Goal: Task Accomplishment & Management: Complete application form

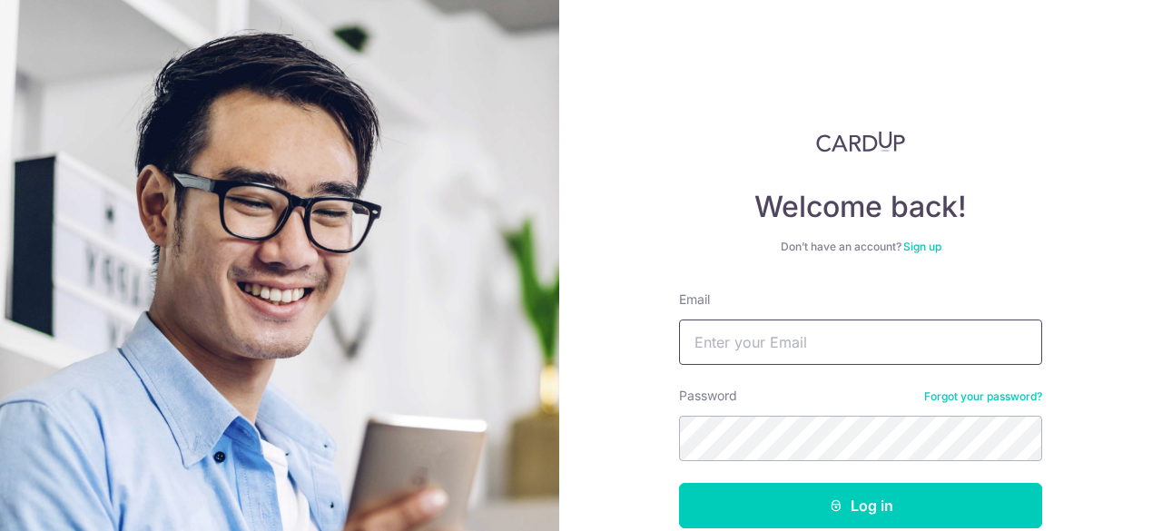
click at [770, 342] on input "Email" at bounding box center [860, 342] width 363 height 45
type input "[EMAIL_ADDRESS][DOMAIN_NAME]"
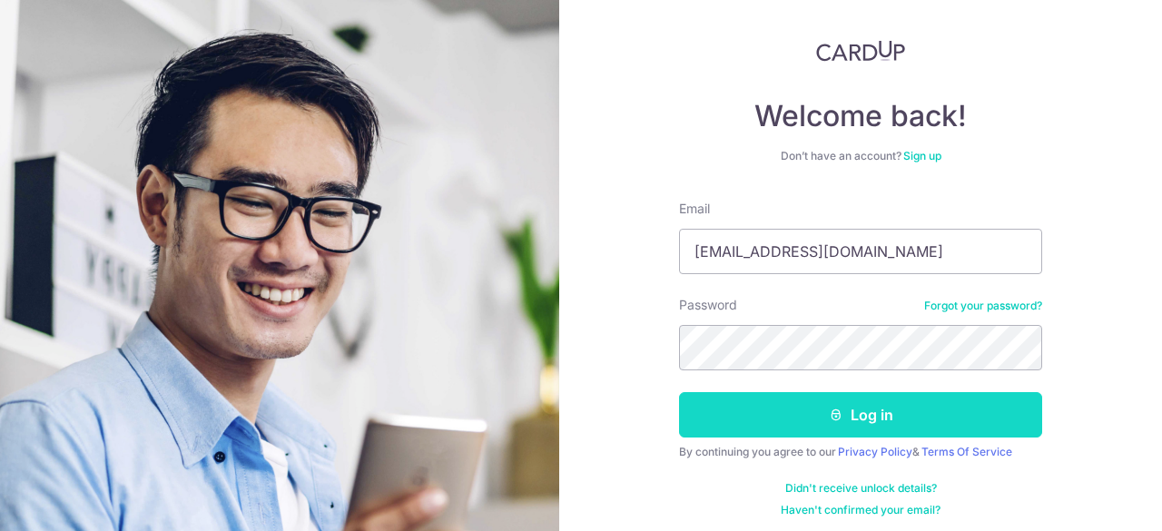
click at [832, 413] on icon "submit" at bounding box center [836, 415] width 15 height 15
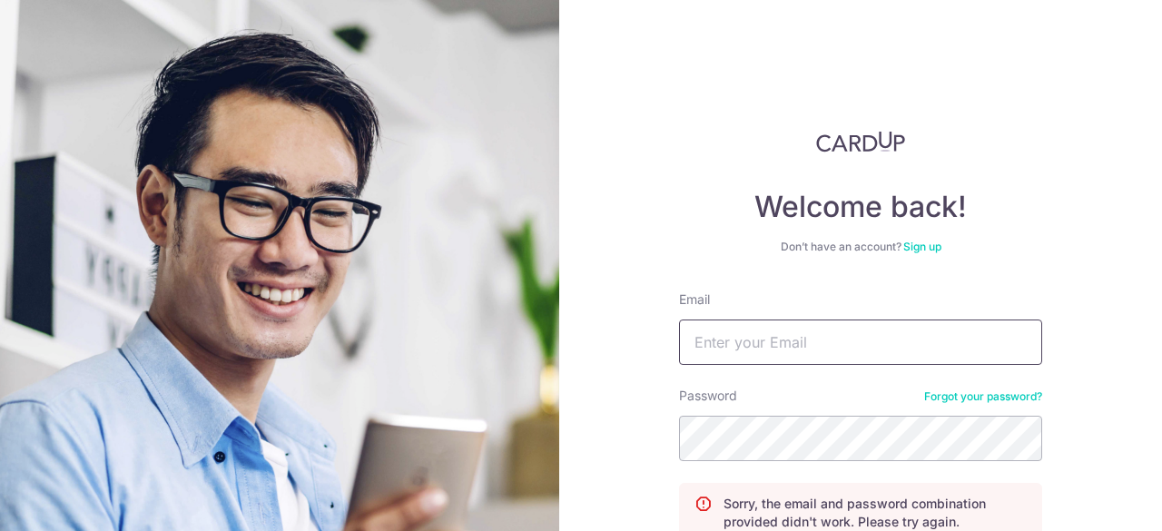
scroll to position [172, 0]
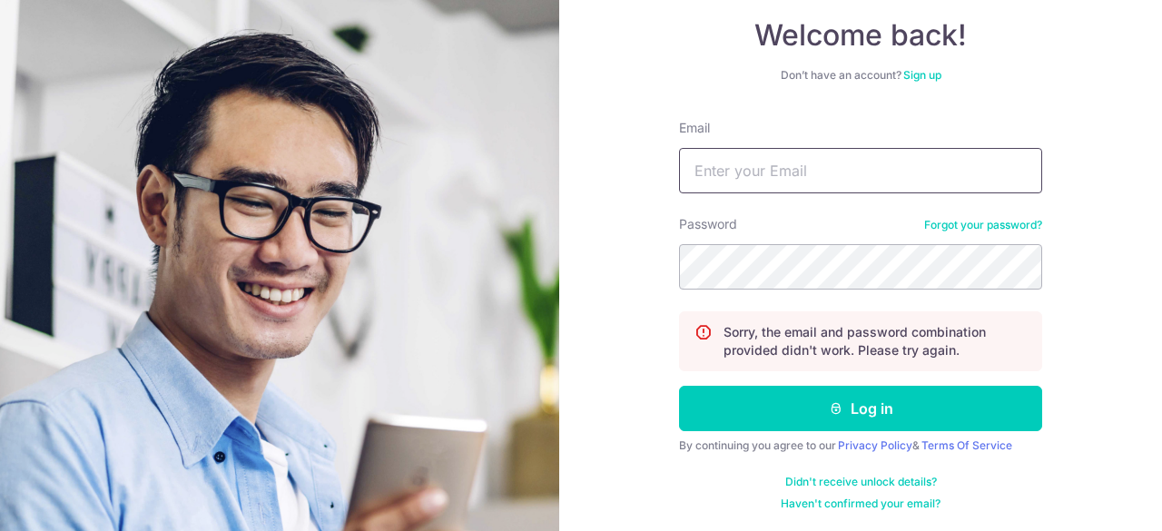
click at [735, 173] on input "Email" at bounding box center [860, 170] width 363 height 45
type input "[EMAIL_ADDRESS][DOMAIN_NAME]"
click at [679, 386] on button "Log in" at bounding box center [860, 408] width 363 height 45
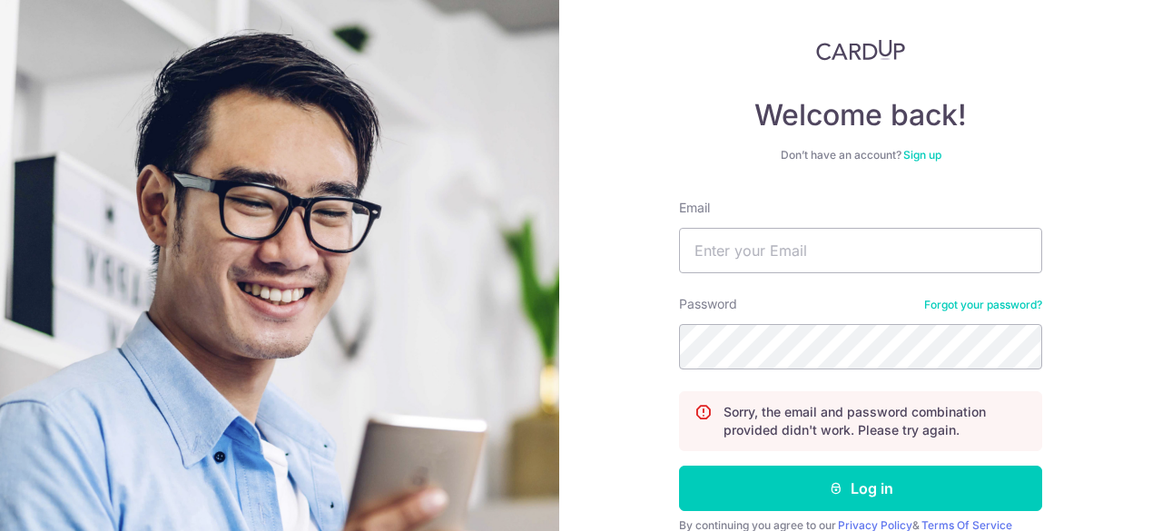
scroll to position [172, 0]
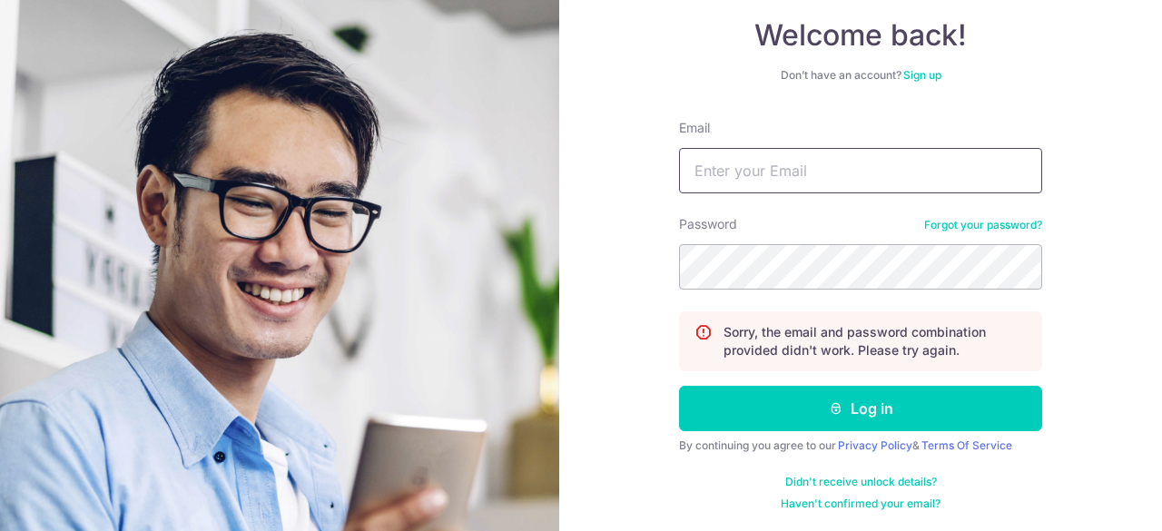
click at [763, 170] on input "Email" at bounding box center [860, 170] width 363 height 45
type input "[EMAIL_ADDRESS][DOMAIN_NAME]"
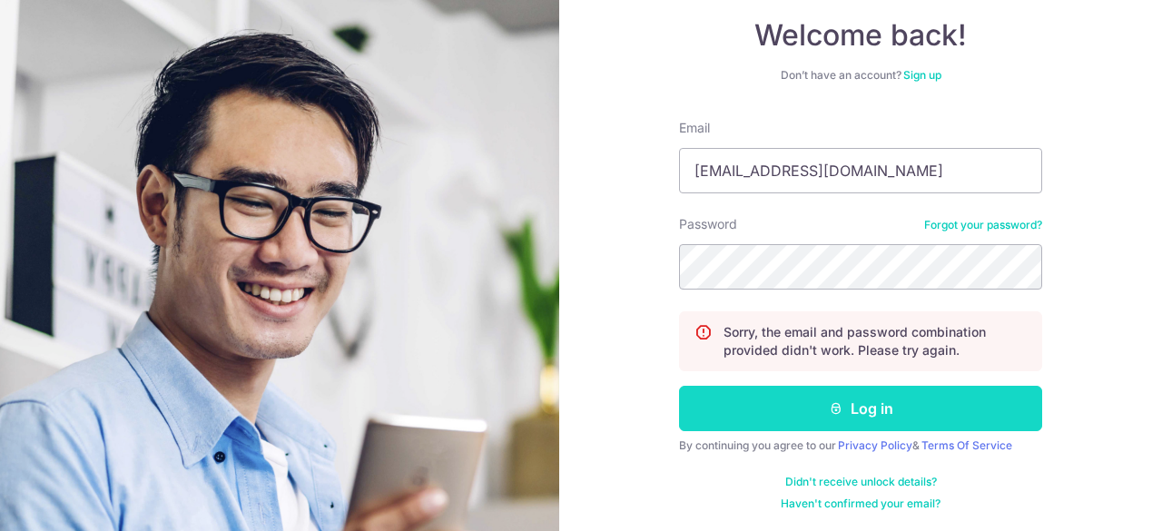
click at [859, 395] on button "Log in" at bounding box center [860, 408] width 363 height 45
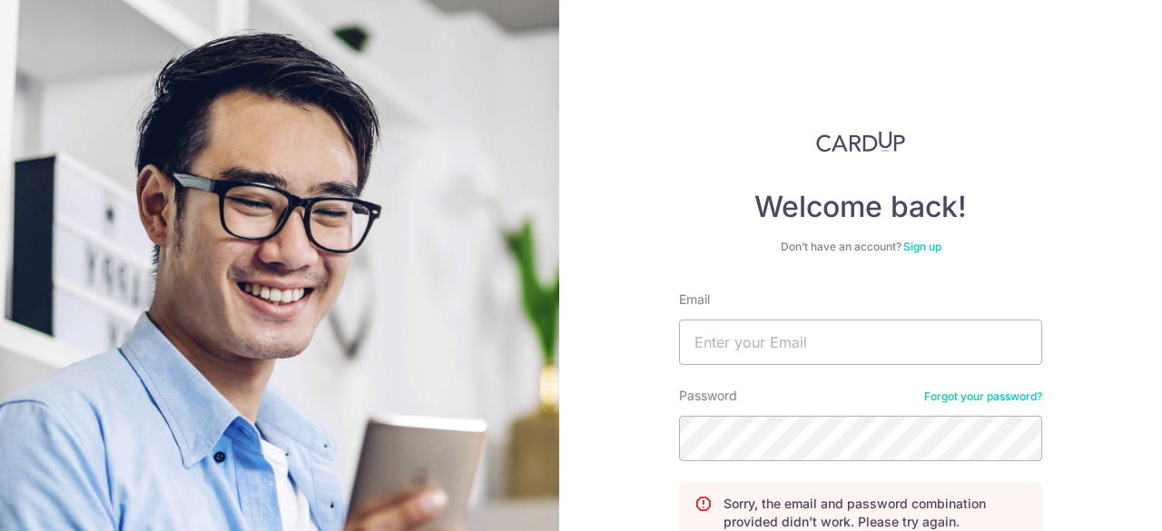
scroll to position [172, 0]
